Goal: Transaction & Acquisition: Book appointment/travel/reservation

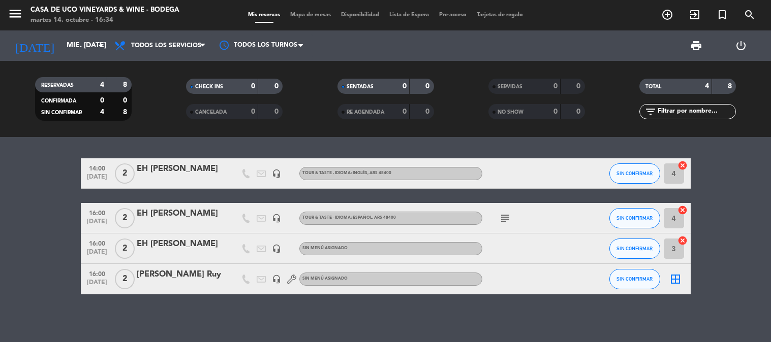
click at [85, 37] on input "mié. [DATE]" at bounding box center [109, 46] width 97 height 18
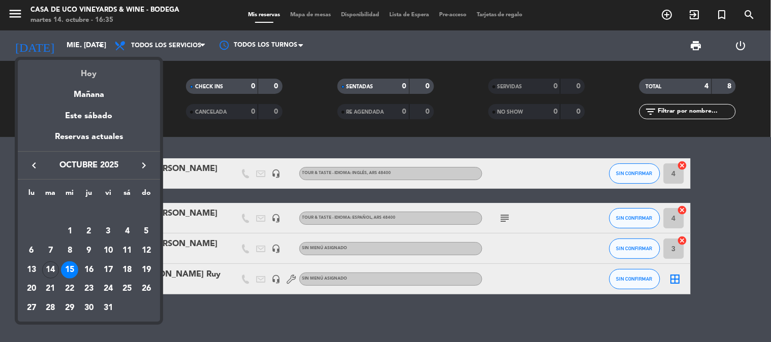
click at [89, 69] on div "Hoy" at bounding box center [89, 70] width 142 height 21
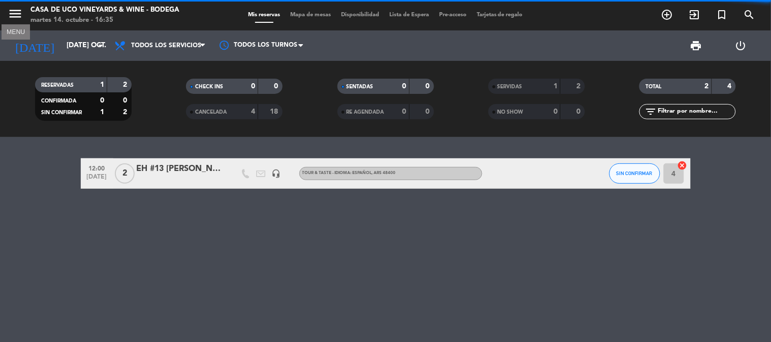
click at [16, 12] on icon "menu" at bounding box center [15, 13] width 15 height 15
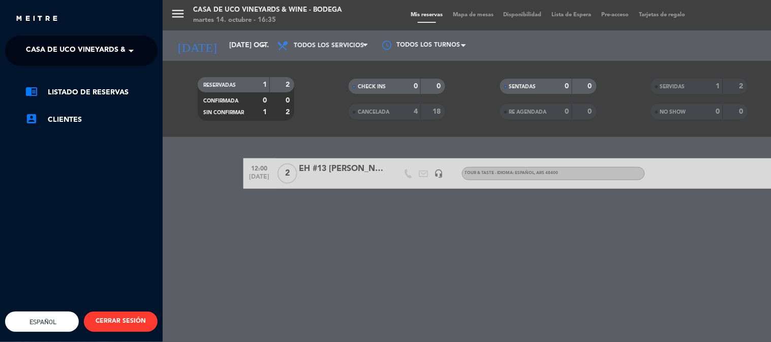
drag, startPoint x: 133, startPoint y: 55, endPoint x: 133, endPoint y: 68, distance: 13.2
click at [132, 55] on span at bounding box center [133, 50] width 17 height 21
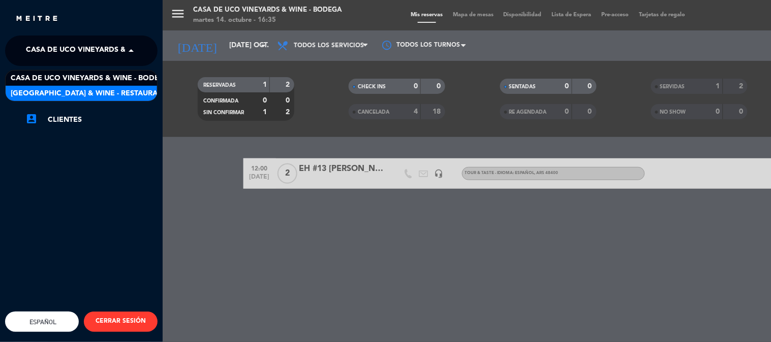
click at [140, 89] on span "[GEOGRAPHIC_DATA] & Wine - Restaurante" at bounding box center [91, 94] width 161 height 12
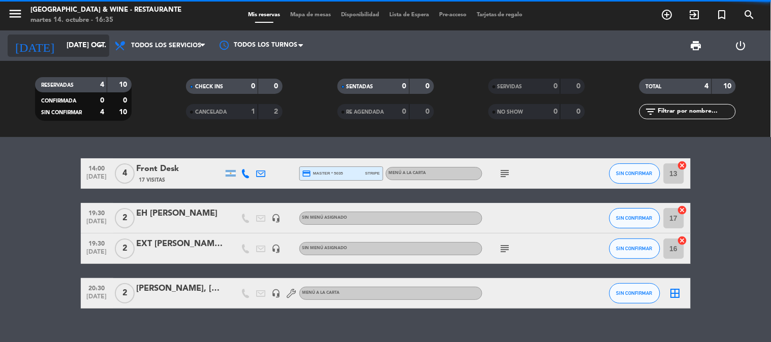
click at [82, 46] on input "[DATE] oct." at bounding box center [109, 46] width 97 height 18
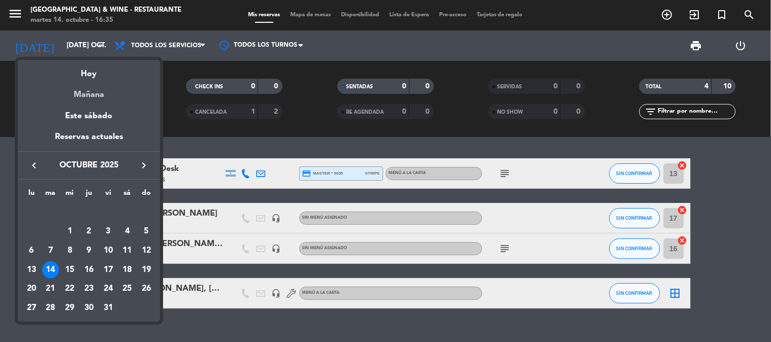
click at [97, 89] on div "Mañana" at bounding box center [89, 91] width 142 height 21
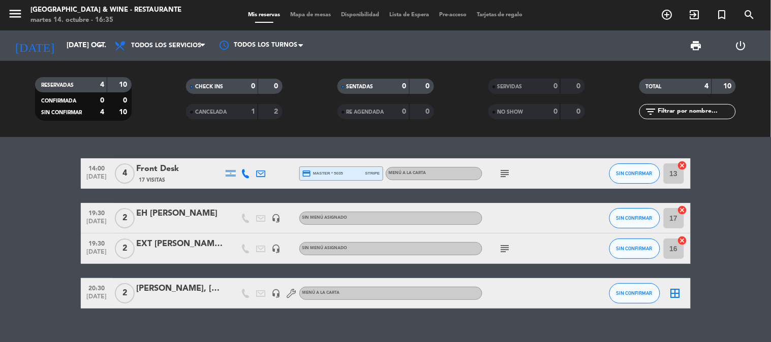
type input "mié. [DATE]"
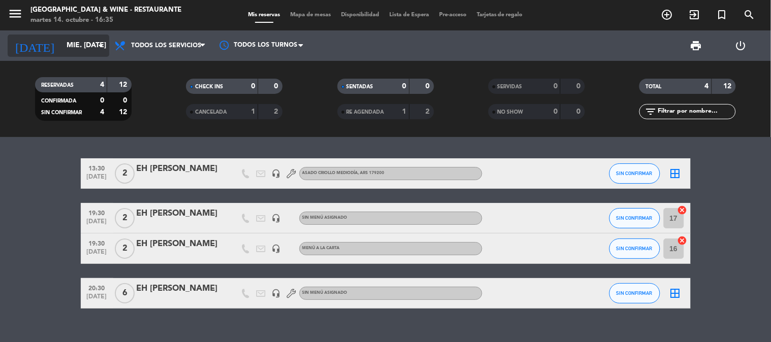
click at [78, 49] on input "mié. [DATE]" at bounding box center [109, 46] width 97 height 18
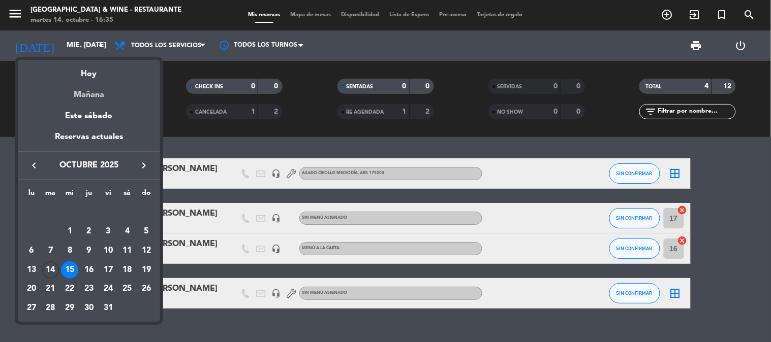
click at [90, 99] on div "Mañana" at bounding box center [89, 91] width 142 height 21
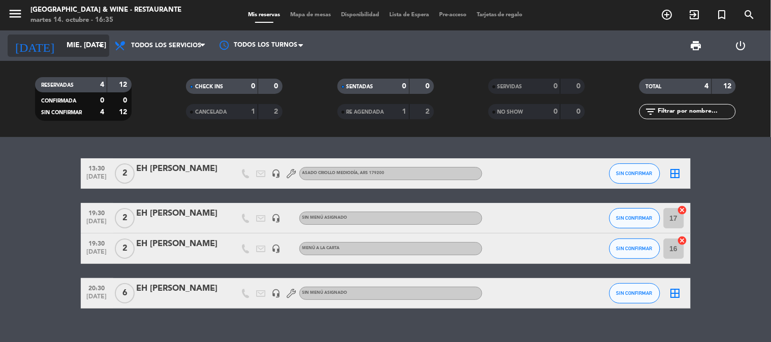
click at [88, 41] on input "mié. [DATE]" at bounding box center [109, 46] width 97 height 18
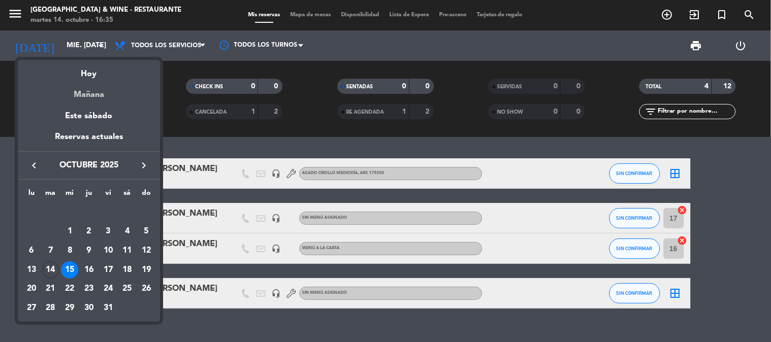
drag, startPoint x: 102, startPoint y: 70, endPoint x: 98, endPoint y: 82, distance: 12.7
click at [98, 83] on div "semana que viene esta semana semana previa misma semana del año anterior Hoy Ma…" at bounding box center [89, 120] width 142 height 120
click at [98, 88] on div "Mañana" at bounding box center [89, 91] width 142 height 21
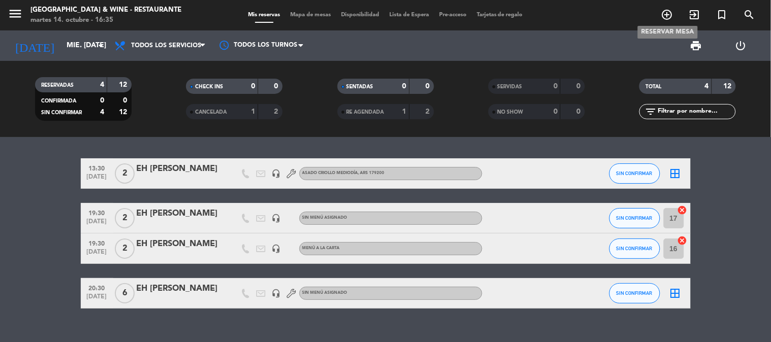
click at [662, 14] on icon "add_circle_outline" at bounding box center [667, 15] width 12 height 12
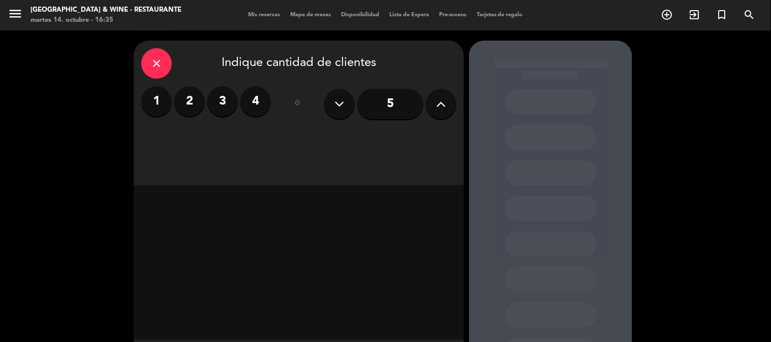
click at [191, 105] on label "2" at bounding box center [189, 101] width 30 height 30
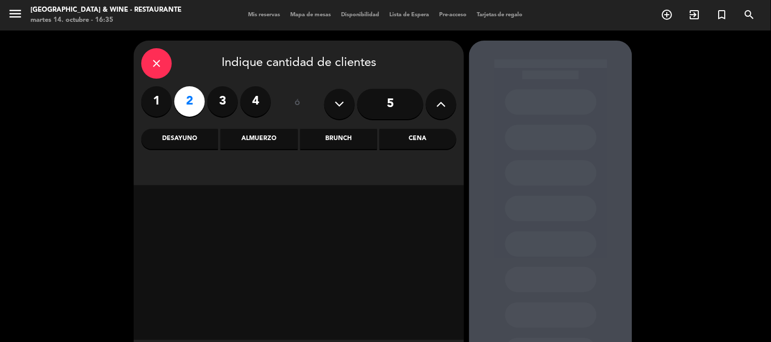
click at [278, 145] on div "Almuerzo" at bounding box center [258, 139] width 77 height 20
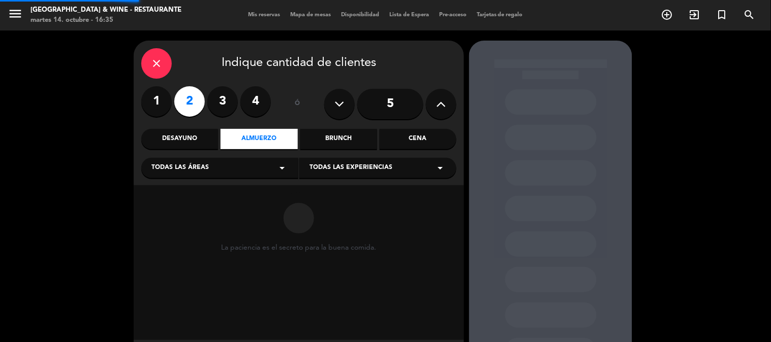
click at [239, 160] on div "Todas las áreas arrow_drop_down" at bounding box center [219, 168] width 157 height 20
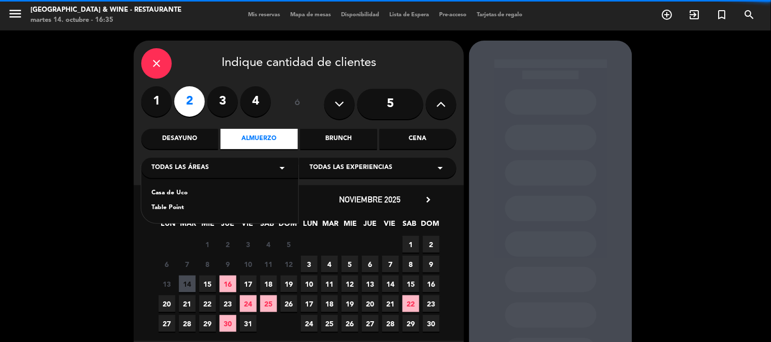
click at [171, 192] on div "Casa de Uco" at bounding box center [219, 193] width 137 height 10
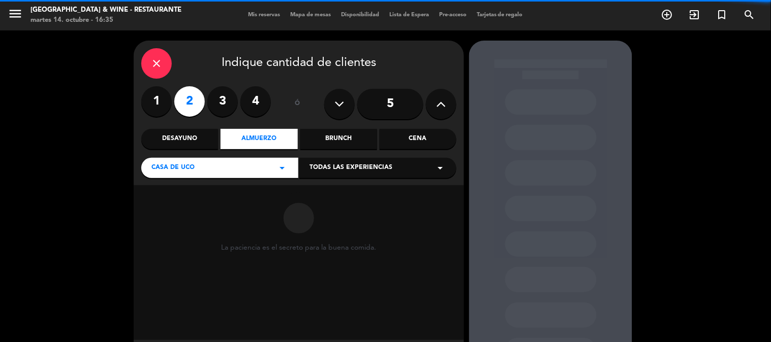
click at [368, 178] on div "Todas las experiencias arrow_drop_down" at bounding box center [377, 168] width 157 height 20
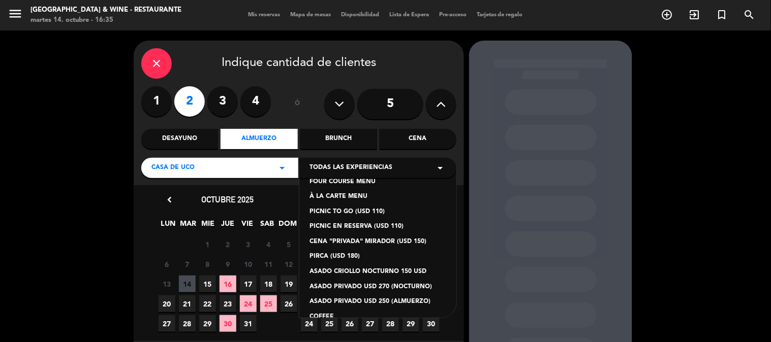
scroll to position [85, 0]
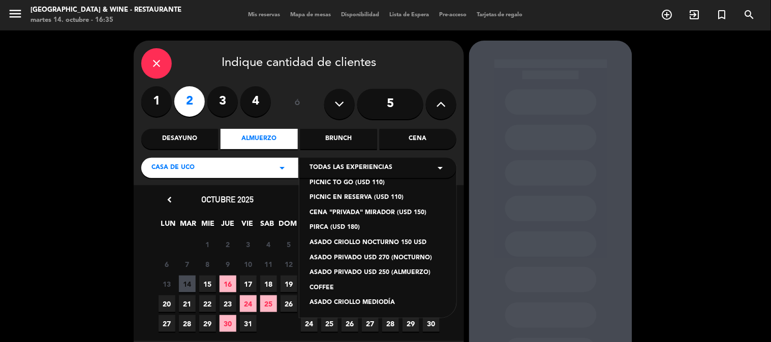
click at [369, 299] on div "COOKING CLASS (USD 140) SITE INSPECTION MENÚ ESPECIAL FOUR COURSE MENU À LA CAR…" at bounding box center [377, 242] width 157 height 152
click at [369, 299] on div "ASADO CRIOLLO MEDIODÍA" at bounding box center [377, 303] width 137 height 10
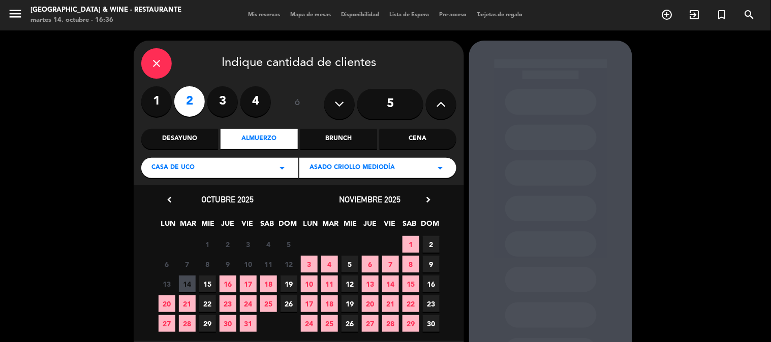
click at [207, 282] on span "15" at bounding box center [207, 284] width 17 height 17
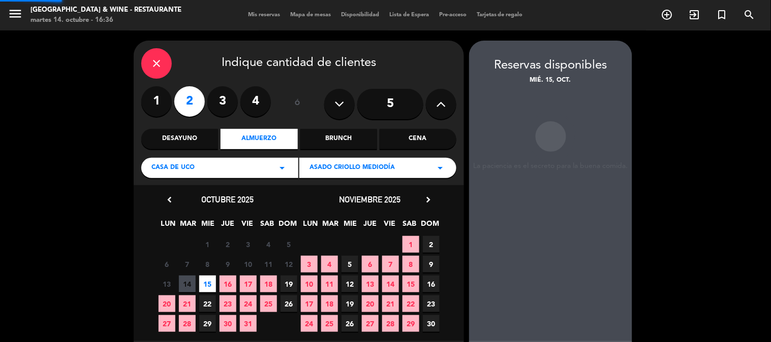
scroll to position [41, 0]
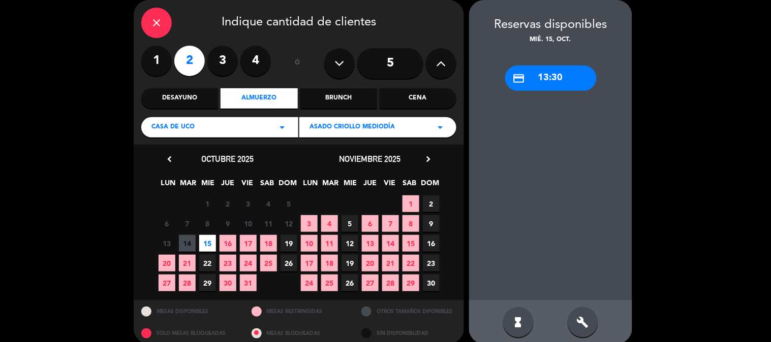
click at [557, 79] on div "credit_card 13:30" at bounding box center [550, 78] width 91 height 25
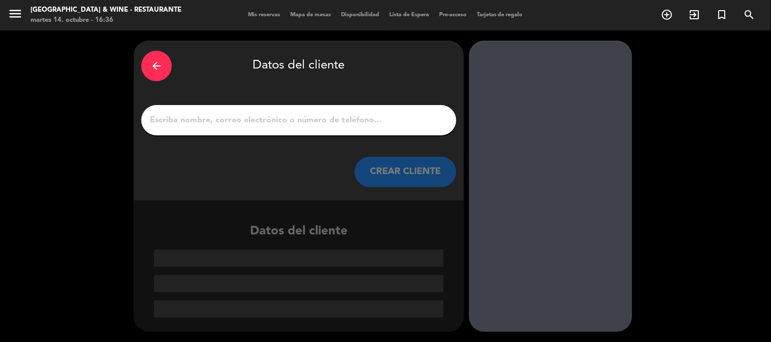
click at [255, 119] on input "1" at bounding box center [299, 120] width 300 height 14
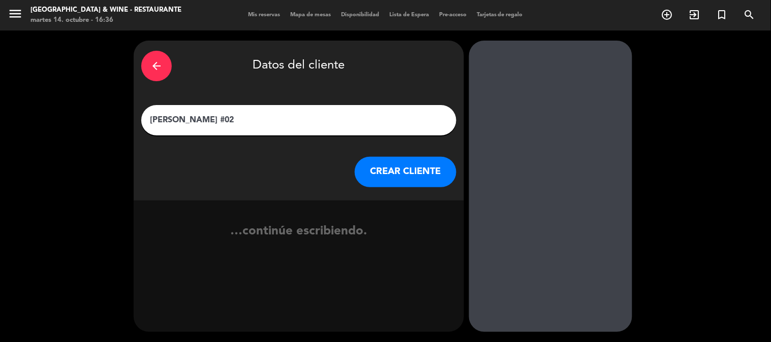
type input "[PERSON_NAME] #02"
click at [391, 178] on button "CREAR CLIENTE" at bounding box center [406, 172] width 102 height 30
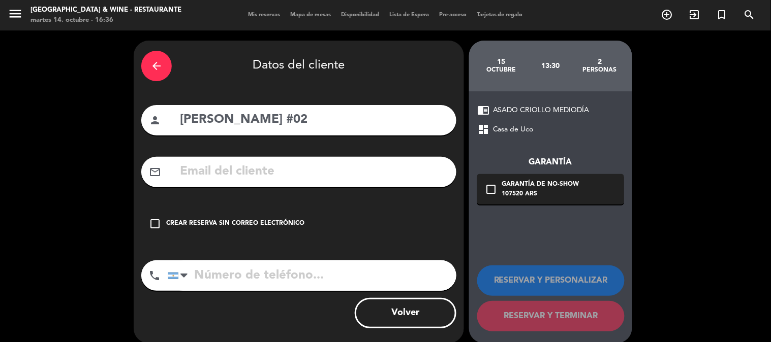
drag, startPoint x: 256, startPoint y: 217, endPoint x: 305, endPoint y: 217, distance: 49.3
click at [256, 217] on div "check_box_outline_blank Crear reserva sin correo electrónico" at bounding box center [298, 224] width 315 height 30
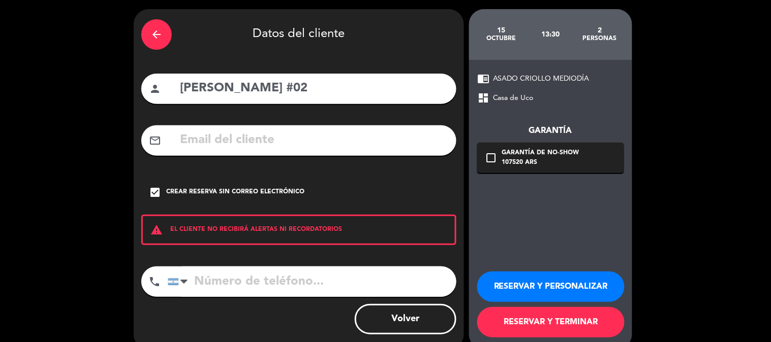
scroll to position [49, 0]
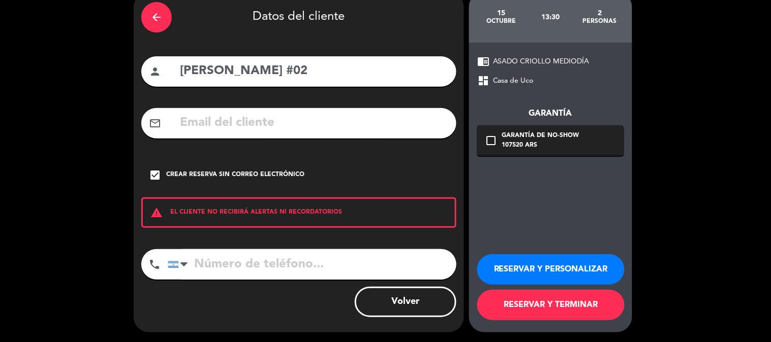
click at [540, 300] on button "RESERVAR Y TERMINAR" at bounding box center [550, 305] width 147 height 30
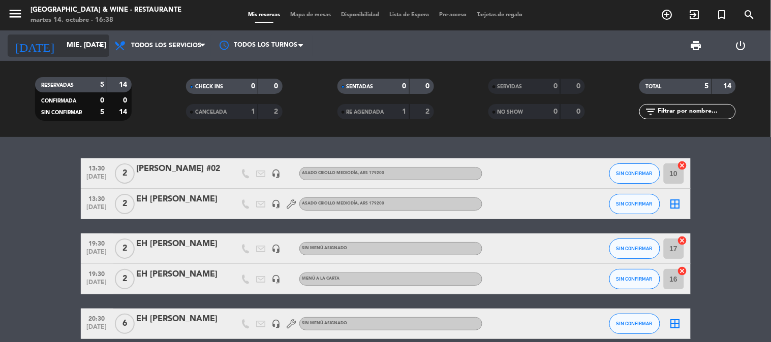
click at [61, 52] on input "mié. [DATE]" at bounding box center [109, 46] width 97 height 18
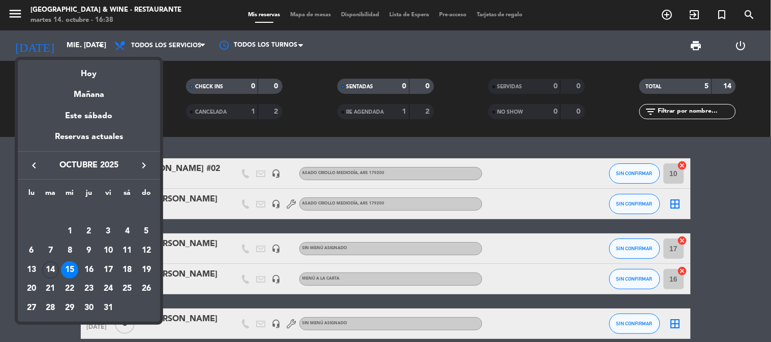
click at [15, 12] on div at bounding box center [385, 171] width 771 height 342
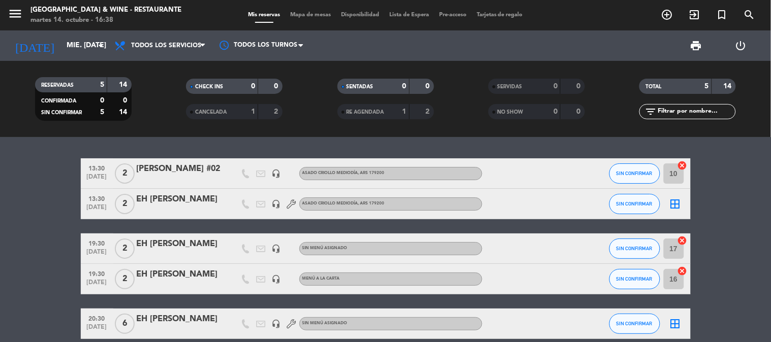
click at [27, 14] on span "menu" at bounding box center [19, 16] width 23 height 24
click at [11, 14] on div "menu [GEOGRAPHIC_DATA] & Wine - Restaurante martes 14. octubre - 16:38" at bounding box center [96, 16] width 193 height 24
click at [13, 12] on icon "menu" at bounding box center [15, 13] width 15 height 15
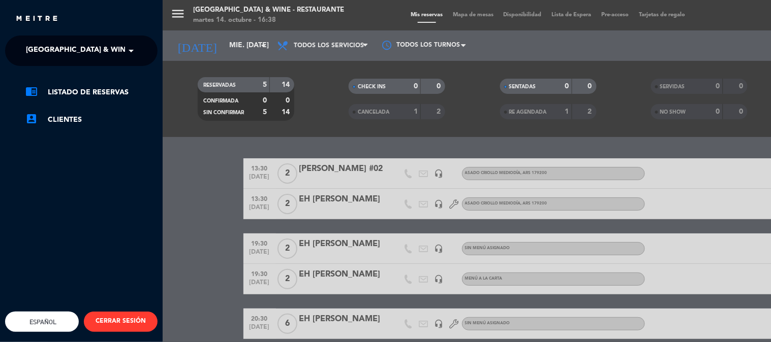
click at [98, 43] on span "[GEOGRAPHIC_DATA] & Wine - Restaurante" at bounding box center [106, 50] width 161 height 21
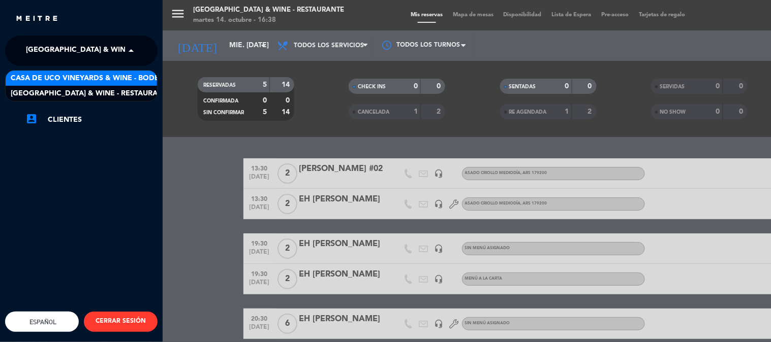
click at [134, 81] on span "Casa de Uco Vineyards & Wine - Bodega" at bounding box center [90, 79] width 159 height 12
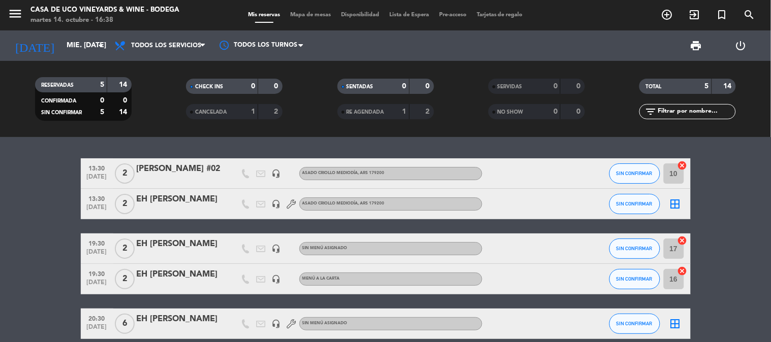
drag, startPoint x: 78, startPoint y: 51, endPoint x: 74, endPoint y: 59, distance: 9.1
click at [74, 59] on div "[DATE] mié. [DATE] arrow_drop_down" at bounding box center [59, 45] width 102 height 30
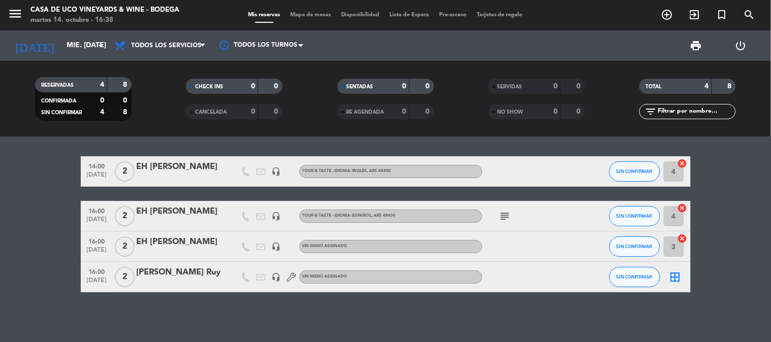
scroll to position [3, 0]
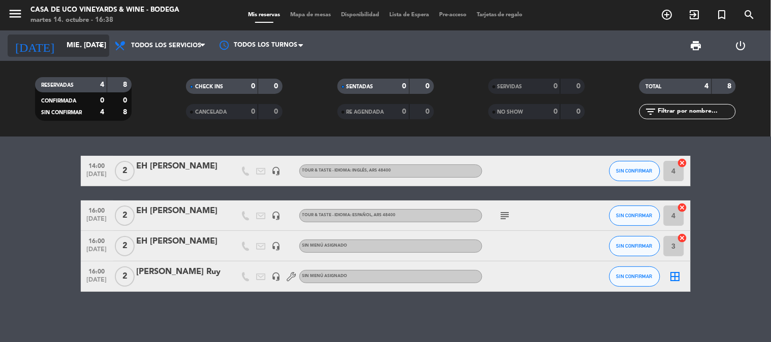
click at [73, 53] on input "mié. [DATE]" at bounding box center [109, 46] width 97 height 18
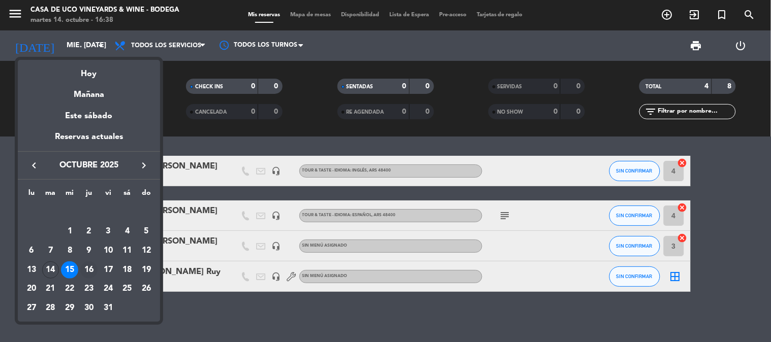
click at [93, 268] on div "16" at bounding box center [88, 270] width 17 height 17
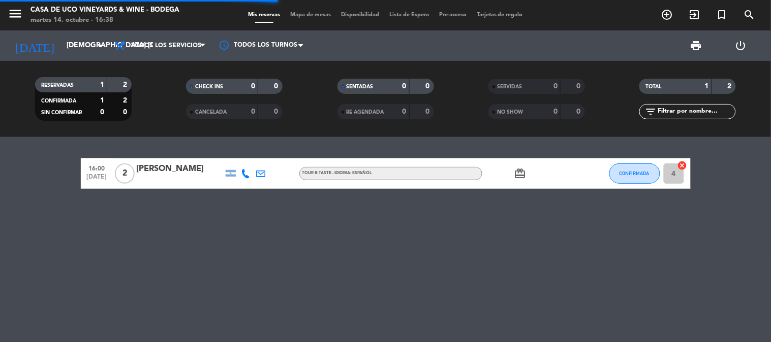
scroll to position [0, 0]
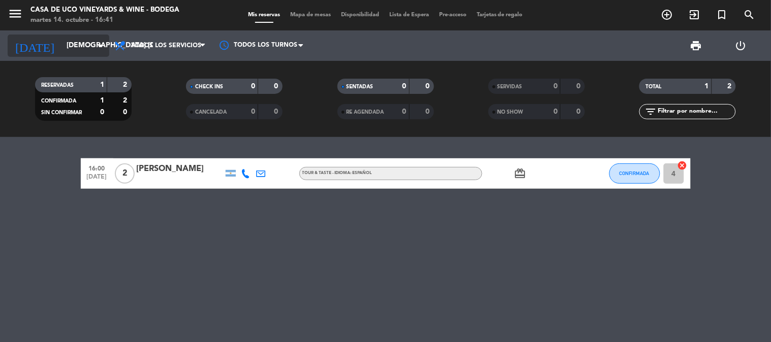
click at [87, 44] on input "[DEMOGRAPHIC_DATA] [DATE]" at bounding box center [109, 46] width 97 height 18
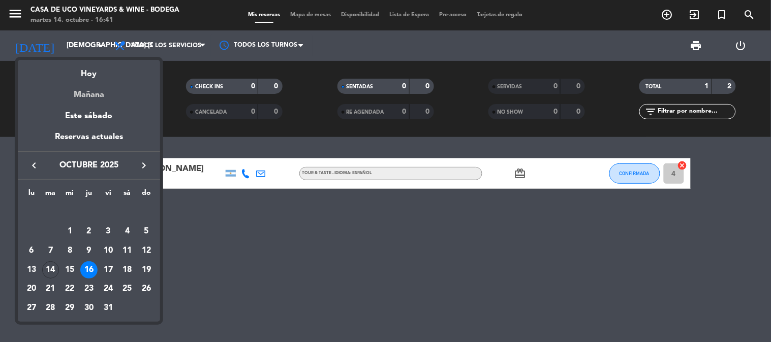
click at [100, 94] on div "Mañana" at bounding box center [89, 91] width 142 height 21
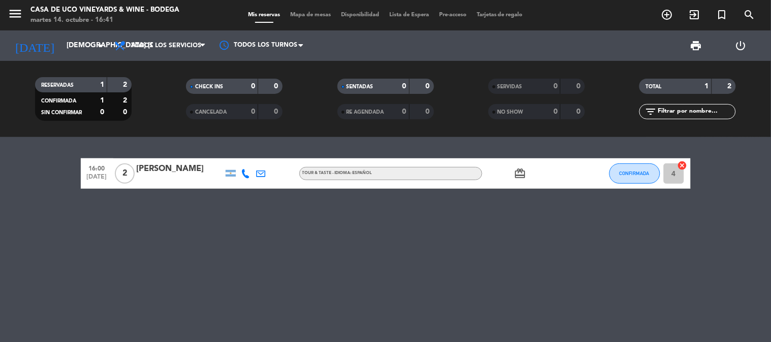
type input "mié. [DATE]"
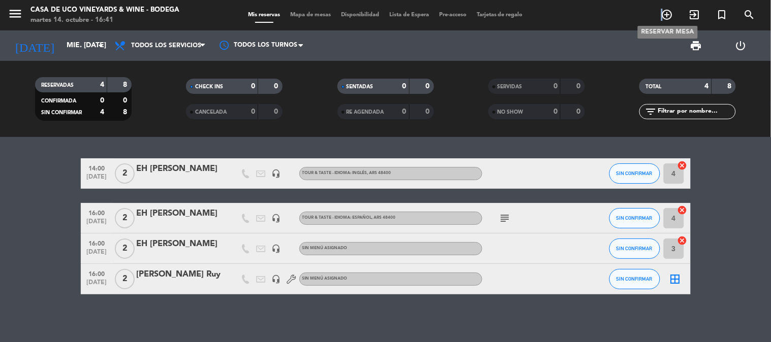
click at [662, 13] on icon "add_circle_outline" at bounding box center [667, 15] width 12 height 12
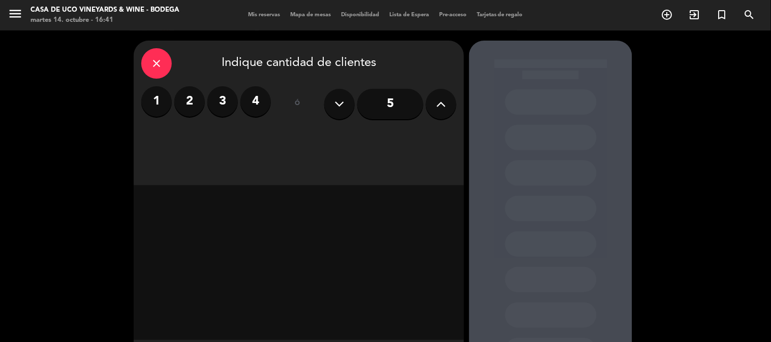
click at [192, 105] on label "2" at bounding box center [189, 101] width 30 height 30
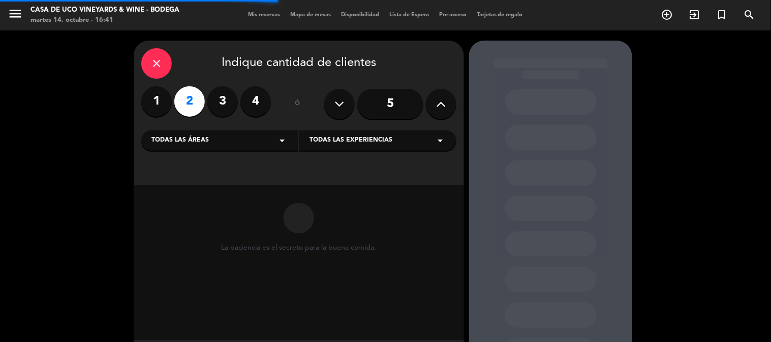
click at [437, 108] on icon at bounding box center [441, 104] width 10 height 15
click at [437, 107] on icon at bounding box center [441, 104] width 10 height 15
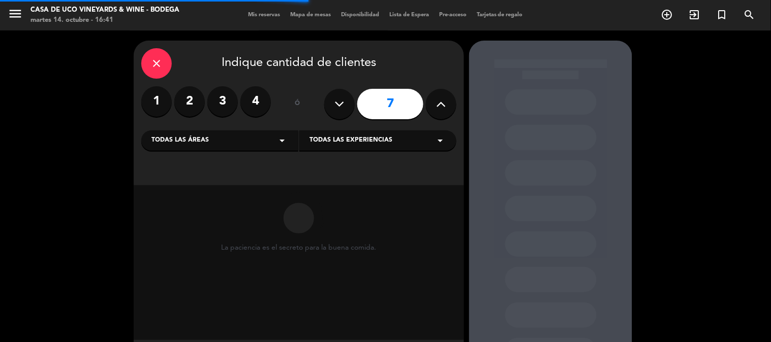
click at [437, 107] on icon at bounding box center [441, 104] width 10 height 15
click at [437, 109] on icon at bounding box center [441, 104] width 10 height 15
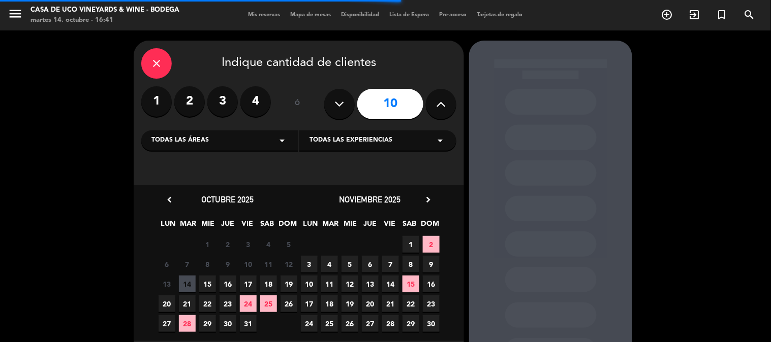
click at [437, 109] on icon at bounding box center [441, 104] width 10 height 15
type input "11"
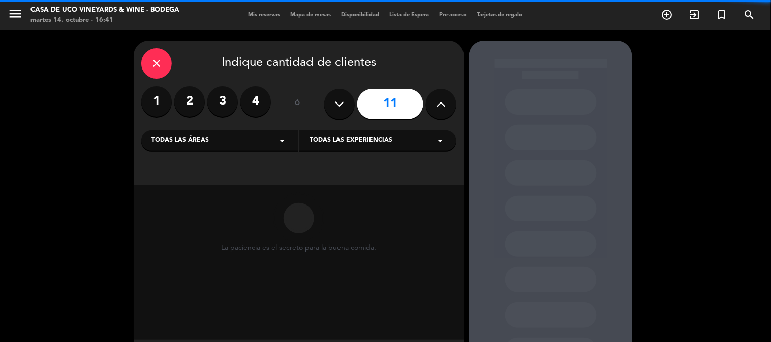
click at [247, 141] on div "Todas las áreas arrow_drop_down" at bounding box center [219, 141] width 157 height 20
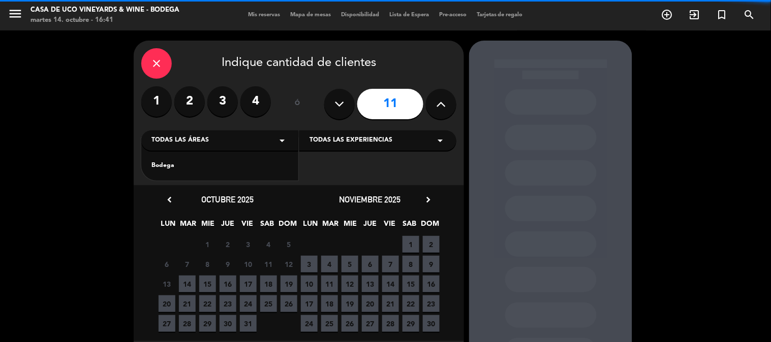
drag, startPoint x: 186, startPoint y: 162, endPoint x: 259, endPoint y: 163, distance: 73.2
click at [186, 163] on div "Bodega" at bounding box center [219, 166] width 137 height 10
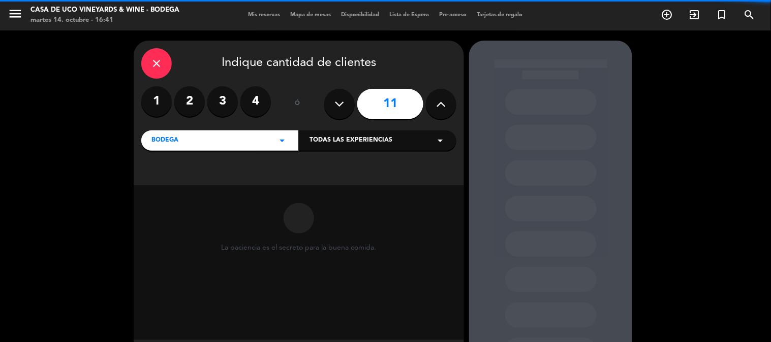
click at [351, 143] on span "Todas las experiencias" at bounding box center [350, 141] width 83 height 10
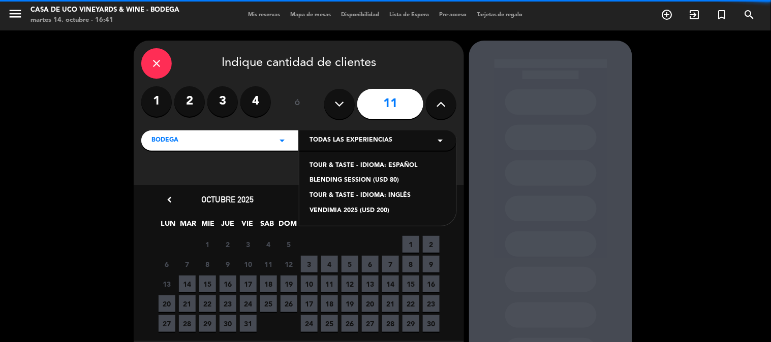
click at [394, 181] on div "BLENDING SESSION (USD 80)" at bounding box center [377, 181] width 137 height 10
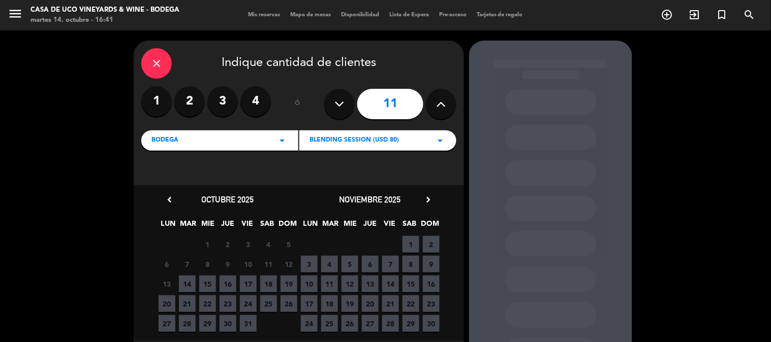
click at [185, 285] on span "14" at bounding box center [187, 284] width 17 height 17
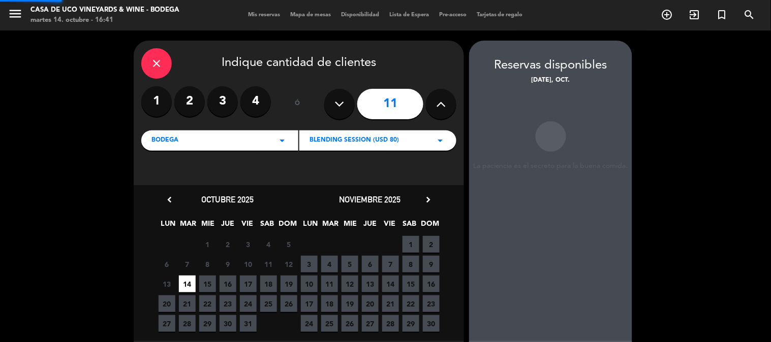
scroll to position [41, 0]
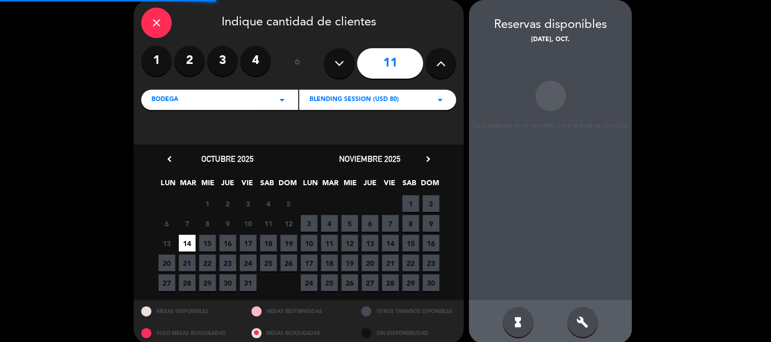
click at [200, 247] on span "15" at bounding box center [207, 243] width 17 height 17
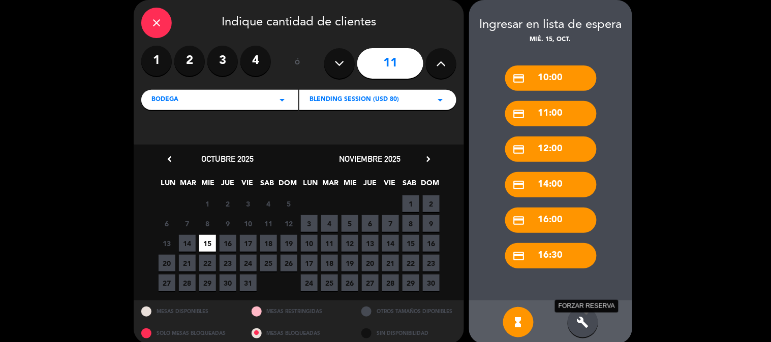
click at [586, 317] on icon "build" at bounding box center [583, 323] width 12 height 12
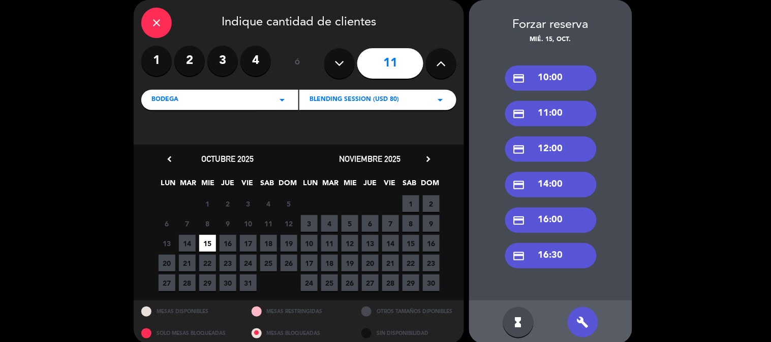
click at [556, 152] on div "credit_card 12:00" at bounding box center [550, 149] width 91 height 25
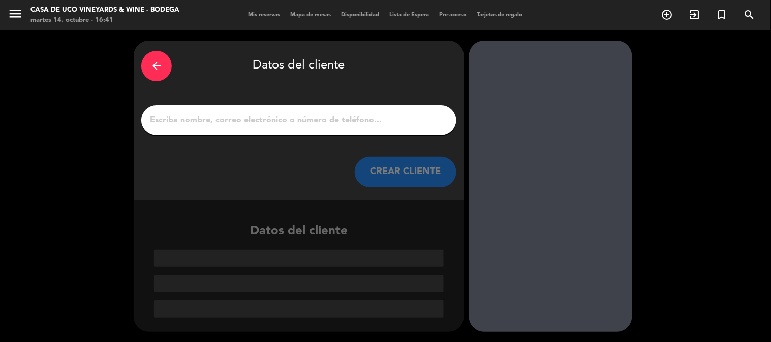
click at [353, 110] on div at bounding box center [298, 120] width 315 height 30
click at [356, 117] on input "1" at bounding box center [299, 120] width 300 height 14
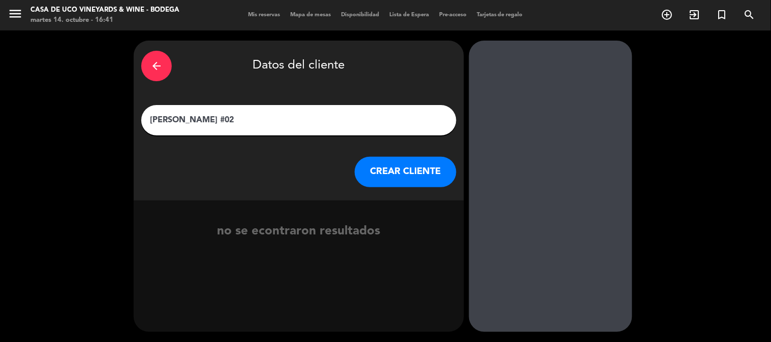
type input "[PERSON_NAME] #02"
click at [430, 174] on button "CREAR CLIENTE" at bounding box center [406, 172] width 102 height 30
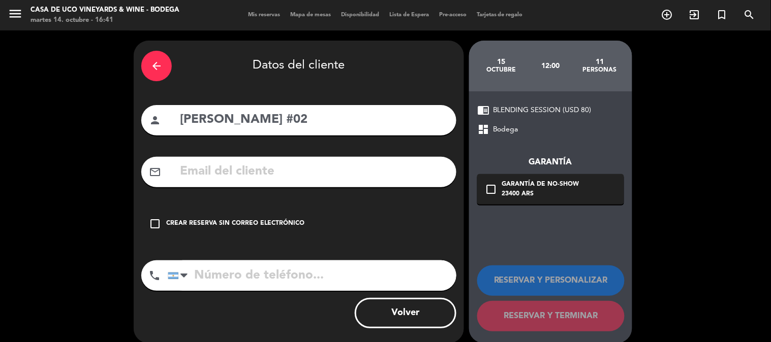
click at [211, 220] on div "Crear reserva sin correo electrónico" at bounding box center [235, 224] width 138 height 10
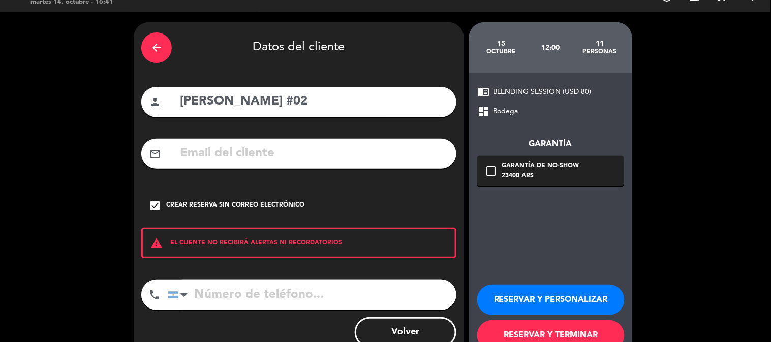
scroll to position [49, 0]
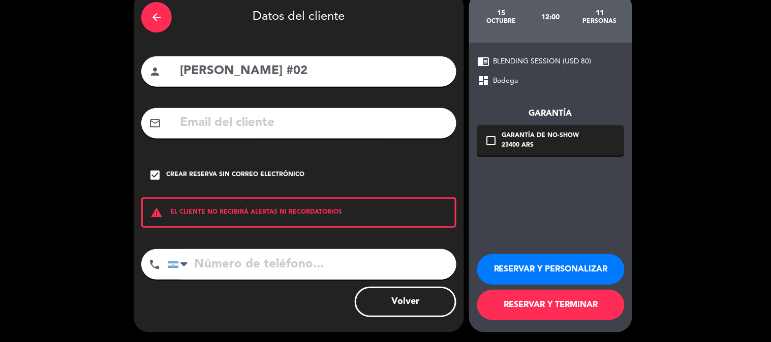
click at [557, 317] on button "RESERVAR Y TERMINAR" at bounding box center [550, 305] width 147 height 30
